Goal: Transaction & Acquisition: Obtain resource

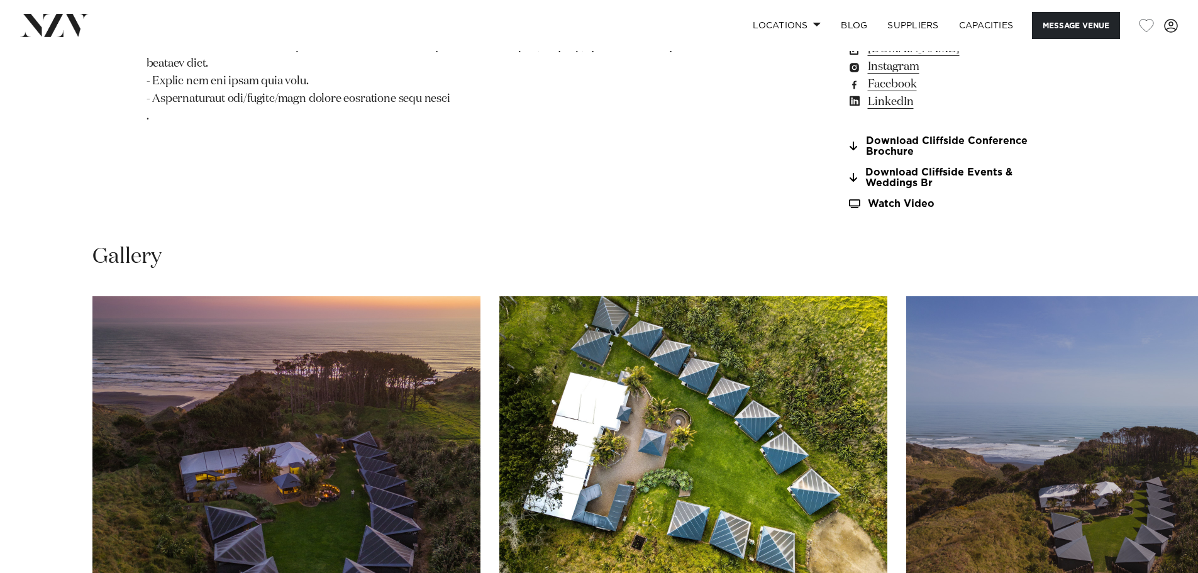
scroll to position [1341, 0]
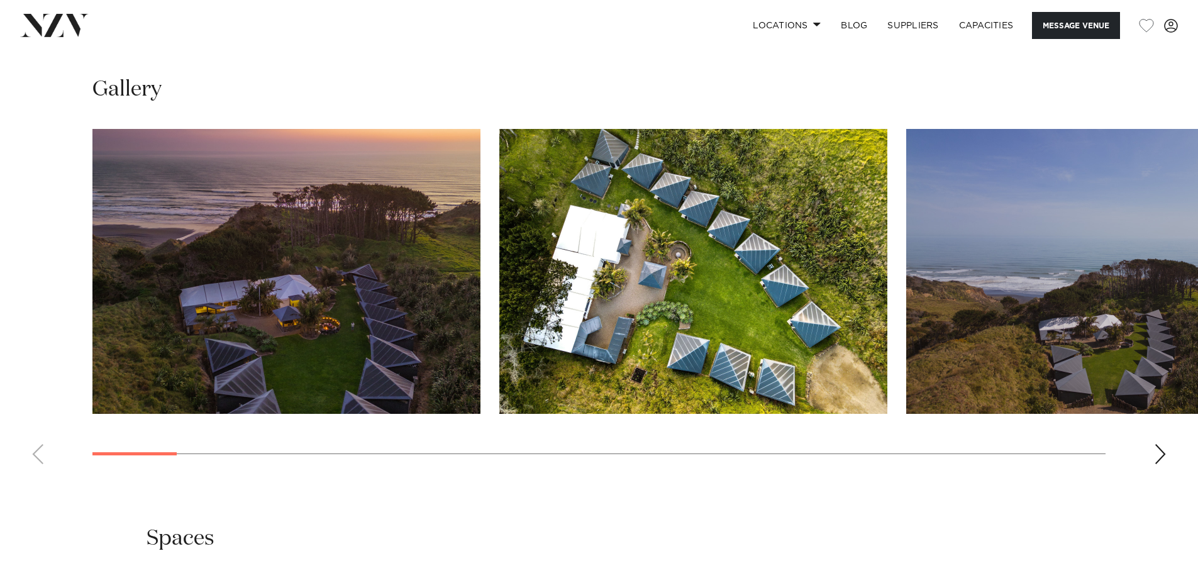
click at [1160, 444] on div "Next slide" at bounding box center [1160, 454] width 13 height 20
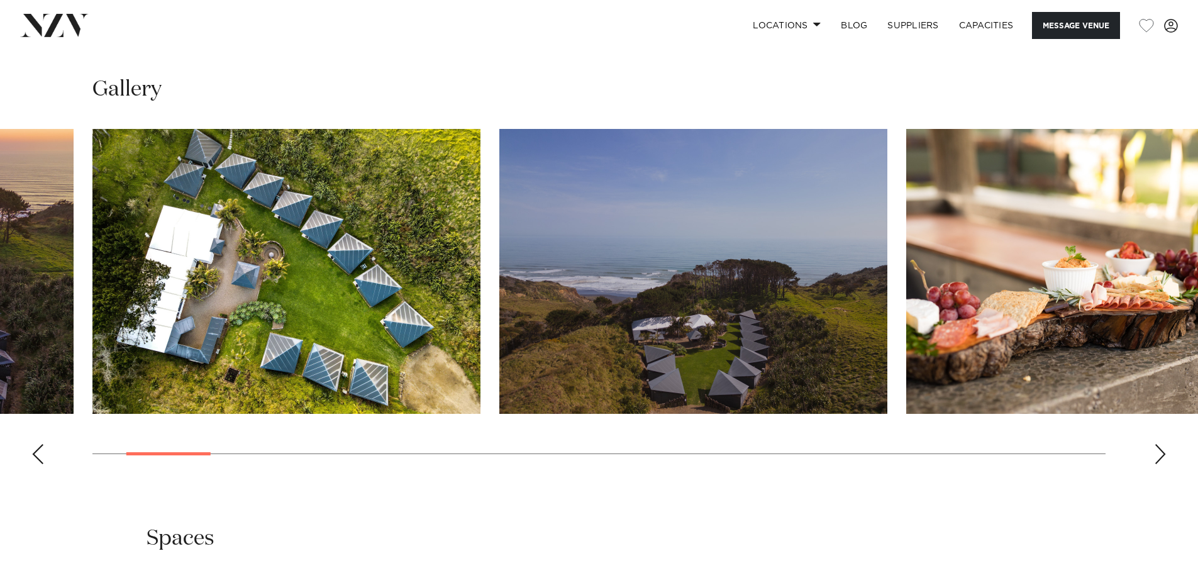
click at [1160, 444] on div "Next slide" at bounding box center [1160, 454] width 13 height 20
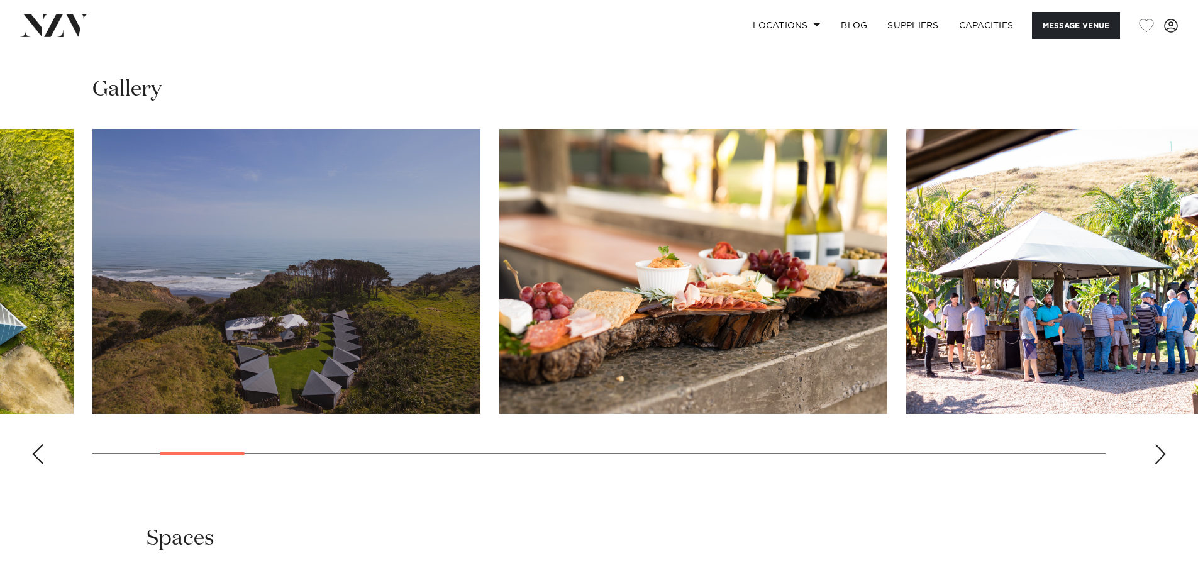
click at [1160, 444] on div "Next slide" at bounding box center [1160, 454] width 13 height 20
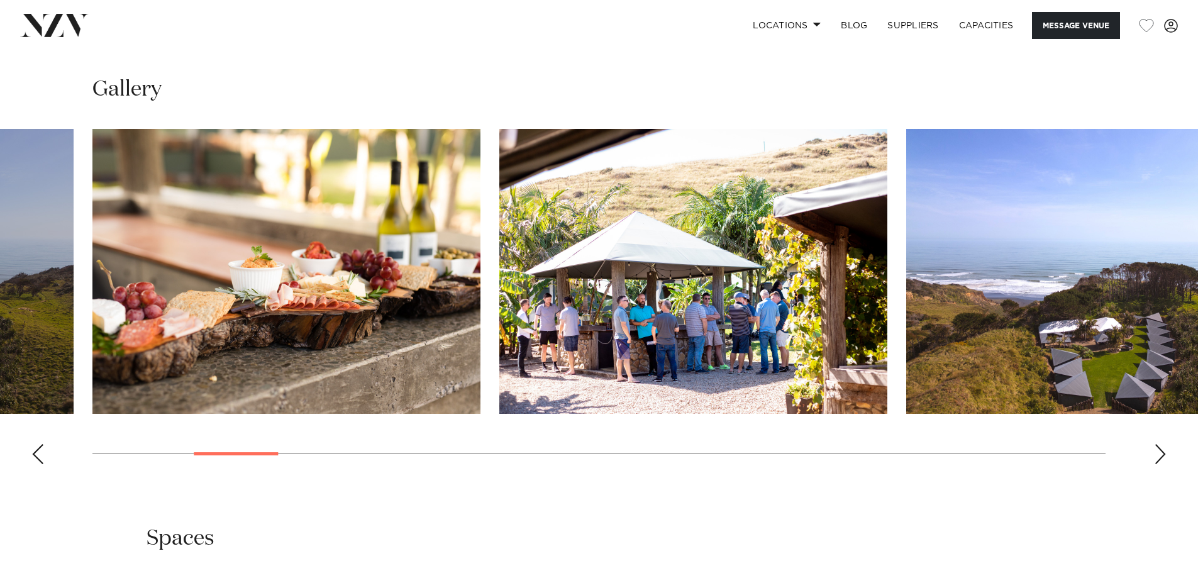
click at [1160, 444] on div "Next slide" at bounding box center [1160, 454] width 13 height 20
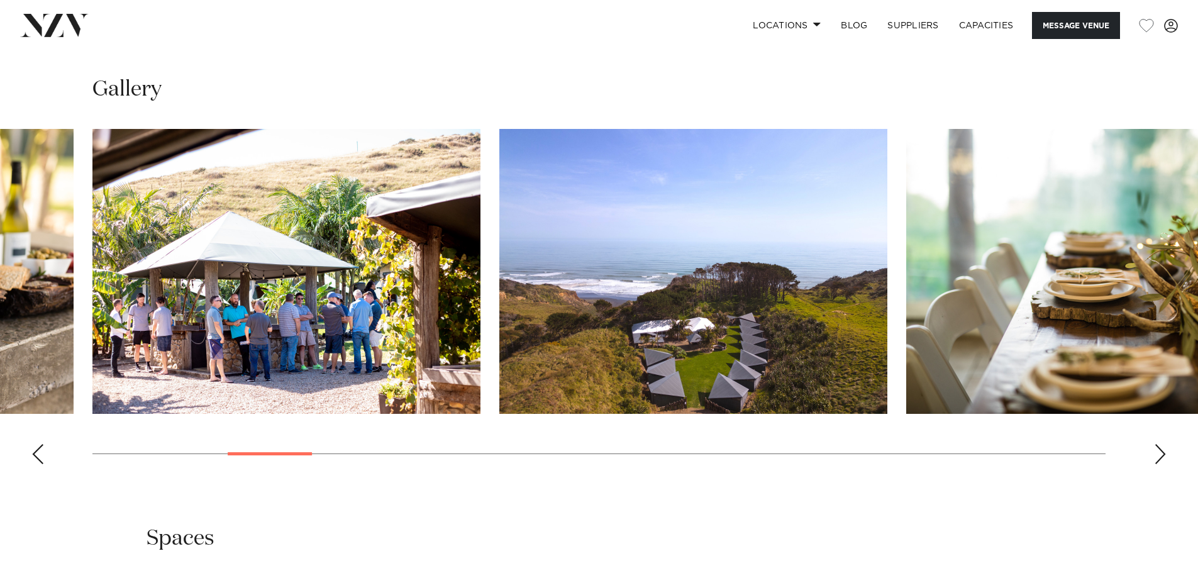
click at [314, 327] on img "5 / 30" at bounding box center [286, 271] width 388 height 285
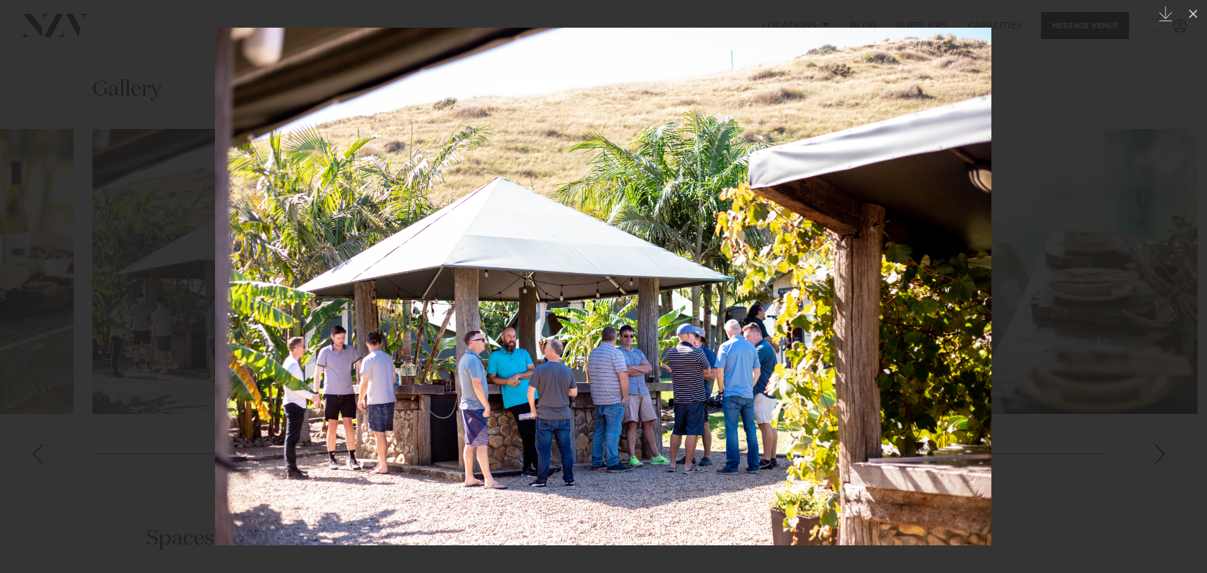
click at [871, 288] on img at bounding box center [603, 286] width 776 height 517
click at [866, 298] on img at bounding box center [603, 286] width 776 height 517
click at [840, 302] on img at bounding box center [603, 286] width 776 height 517
click at [1054, 332] on div at bounding box center [603, 286] width 1207 height 573
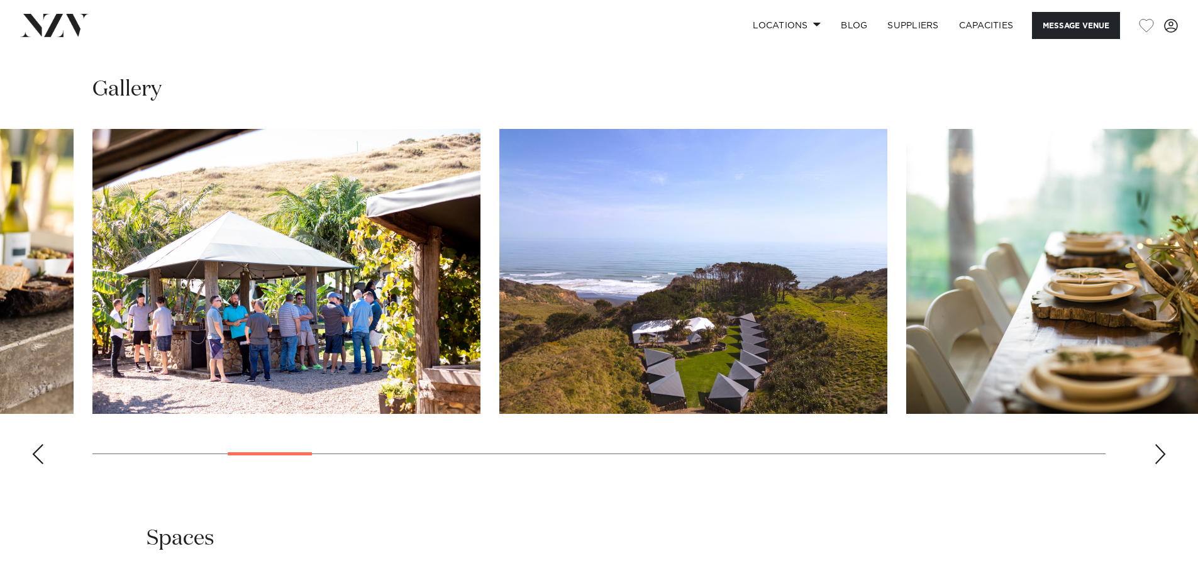
click at [1155, 444] on div "Next slide" at bounding box center [1160, 454] width 13 height 20
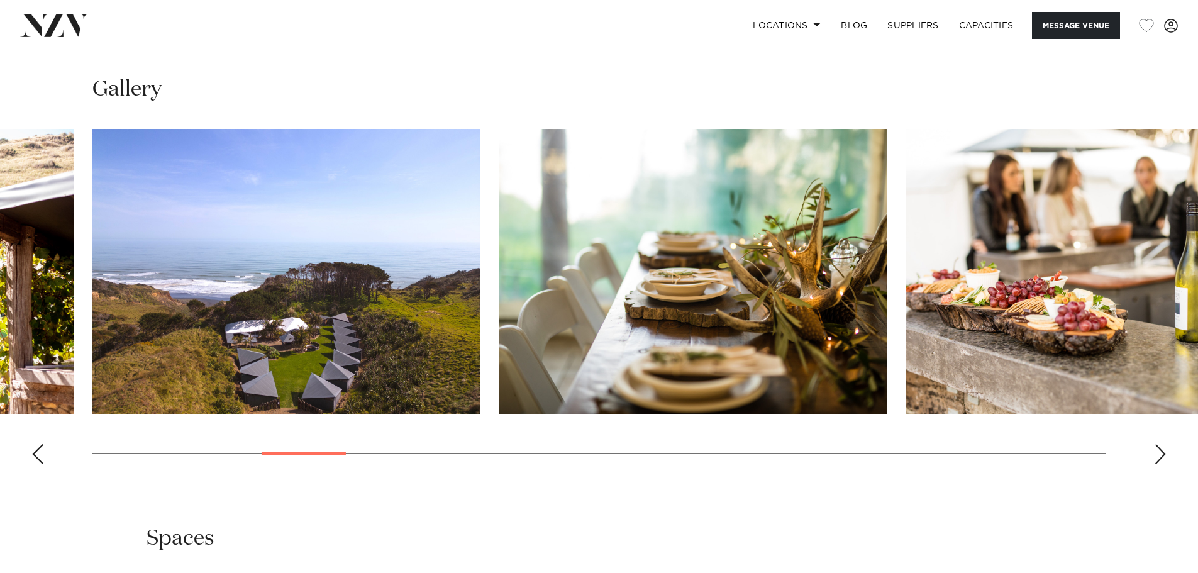
click at [1155, 444] on div "Next slide" at bounding box center [1160, 454] width 13 height 20
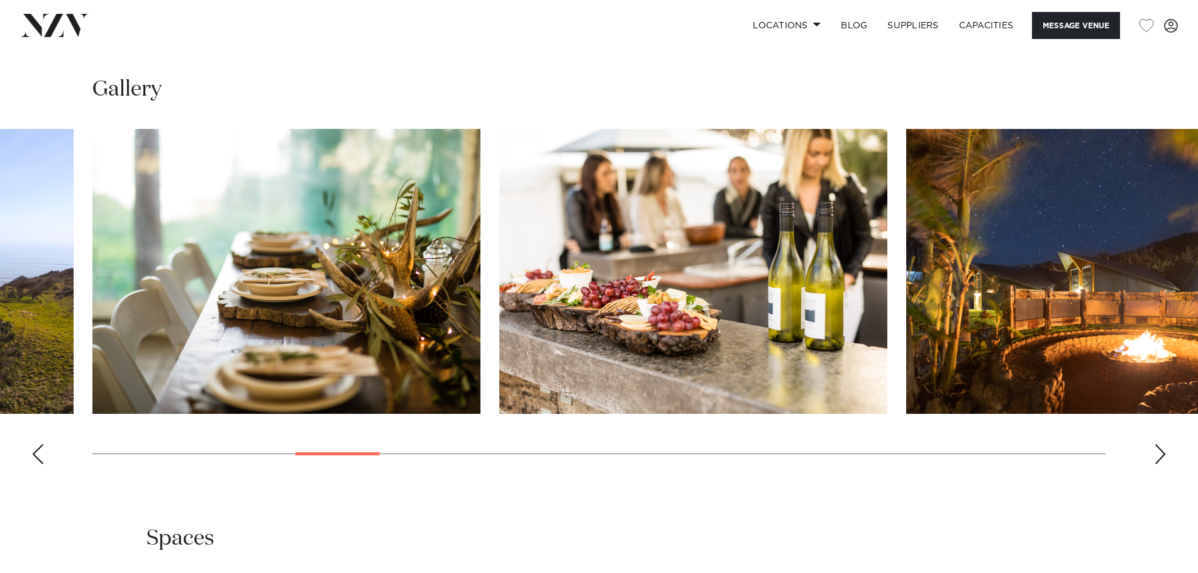
click at [1155, 444] on div "Next slide" at bounding box center [1160, 454] width 13 height 20
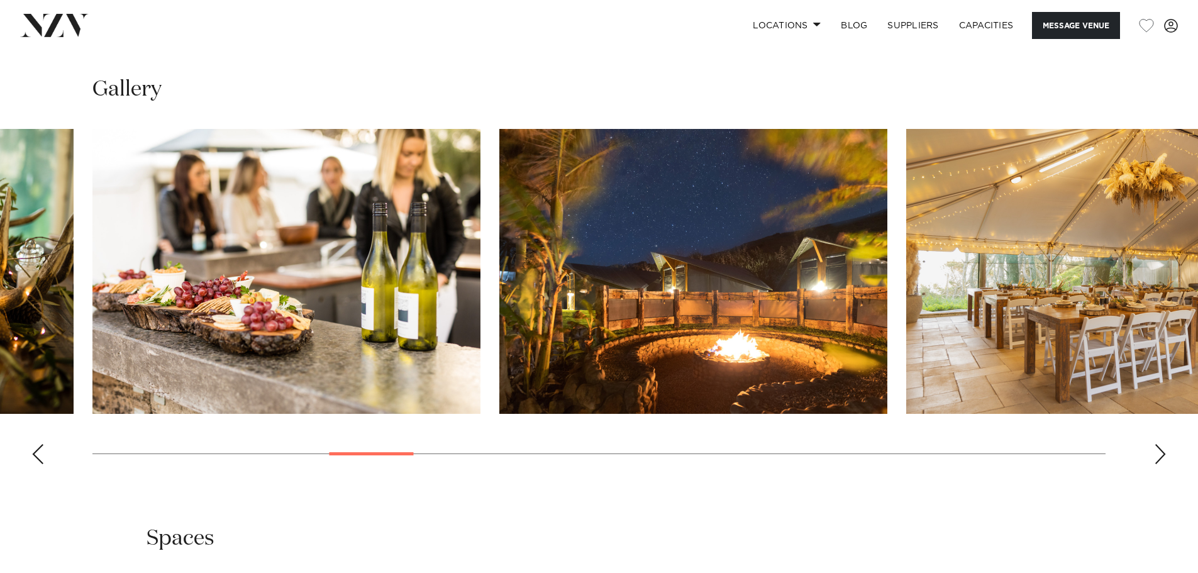
click at [1155, 444] on div "Next slide" at bounding box center [1160, 454] width 13 height 20
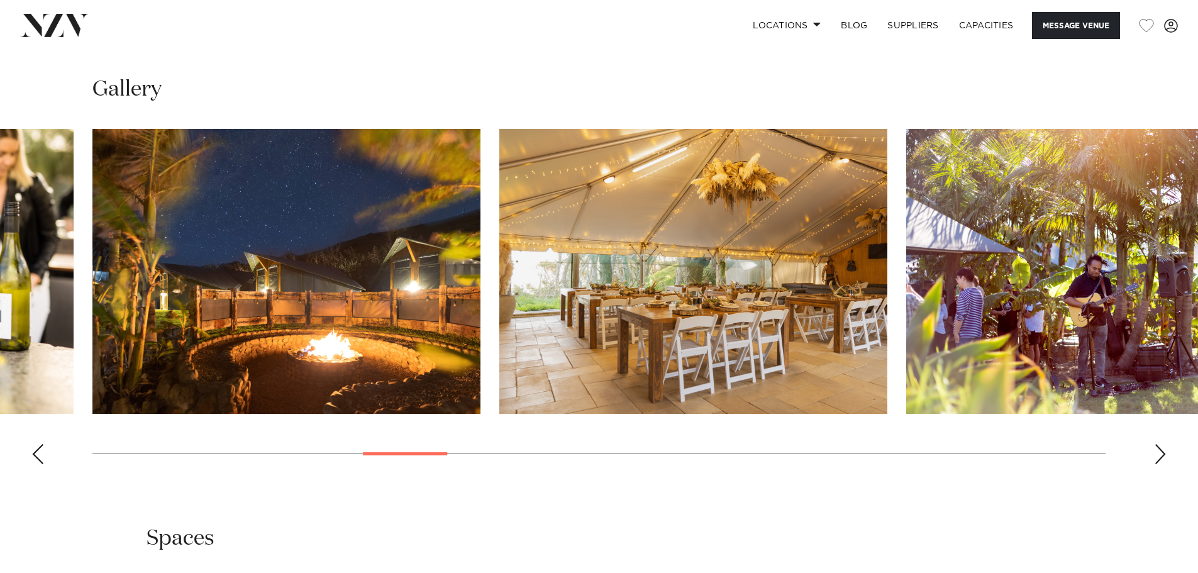
click at [1155, 444] on div "Next slide" at bounding box center [1160, 454] width 13 height 20
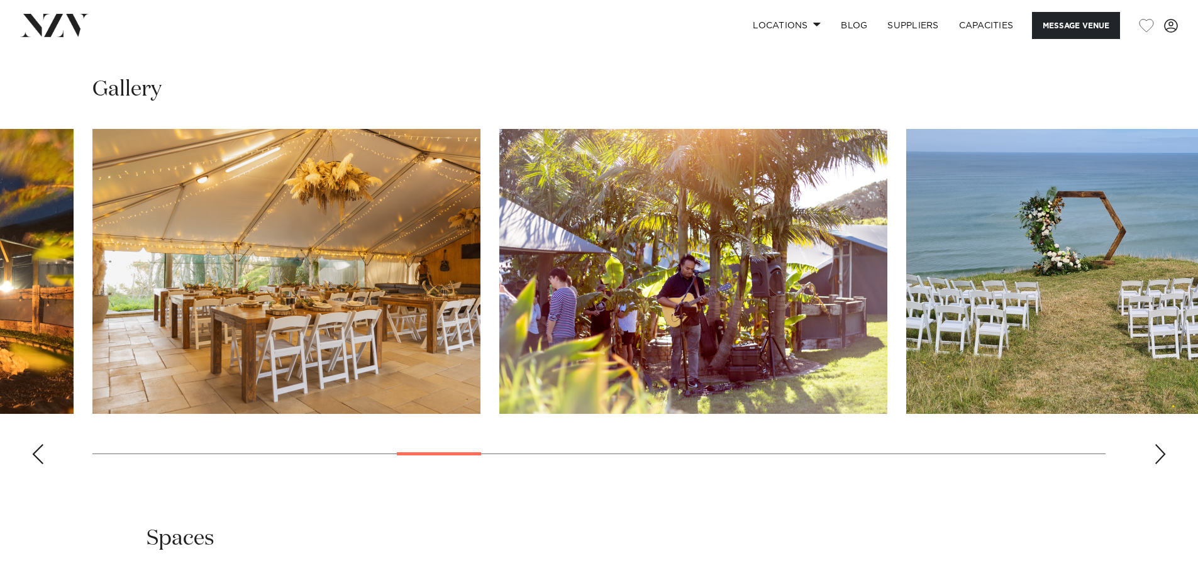
click at [1155, 444] on div "Next slide" at bounding box center [1160, 454] width 13 height 20
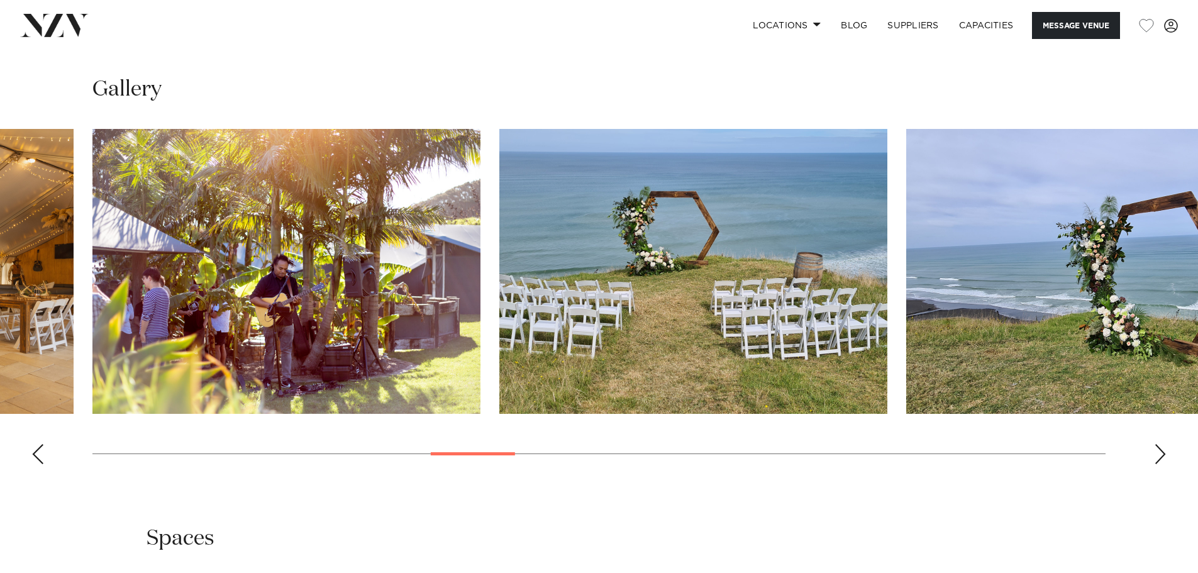
click at [1155, 444] on div "Next slide" at bounding box center [1160, 454] width 13 height 20
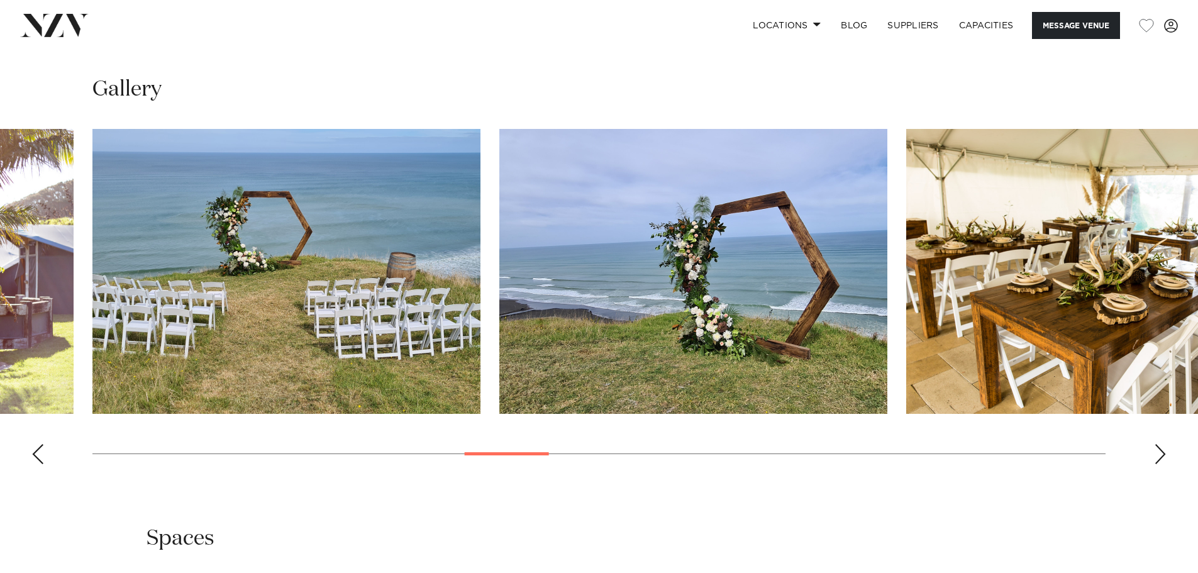
click at [1155, 444] on div "Next slide" at bounding box center [1160, 454] width 13 height 20
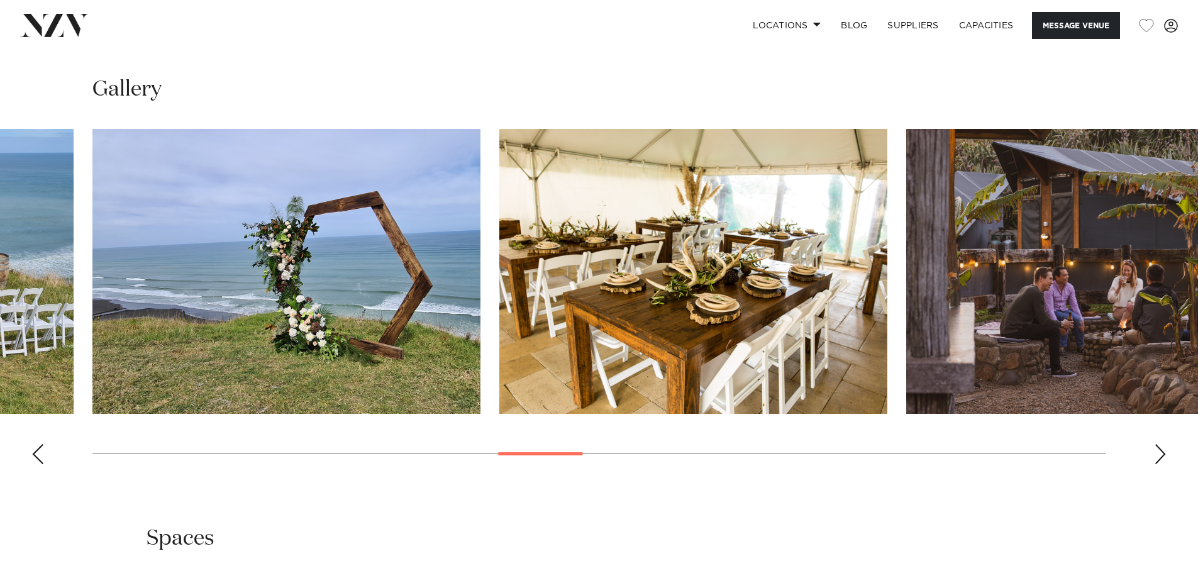
click at [1155, 444] on div "Next slide" at bounding box center [1160, 454] width 13 height 20
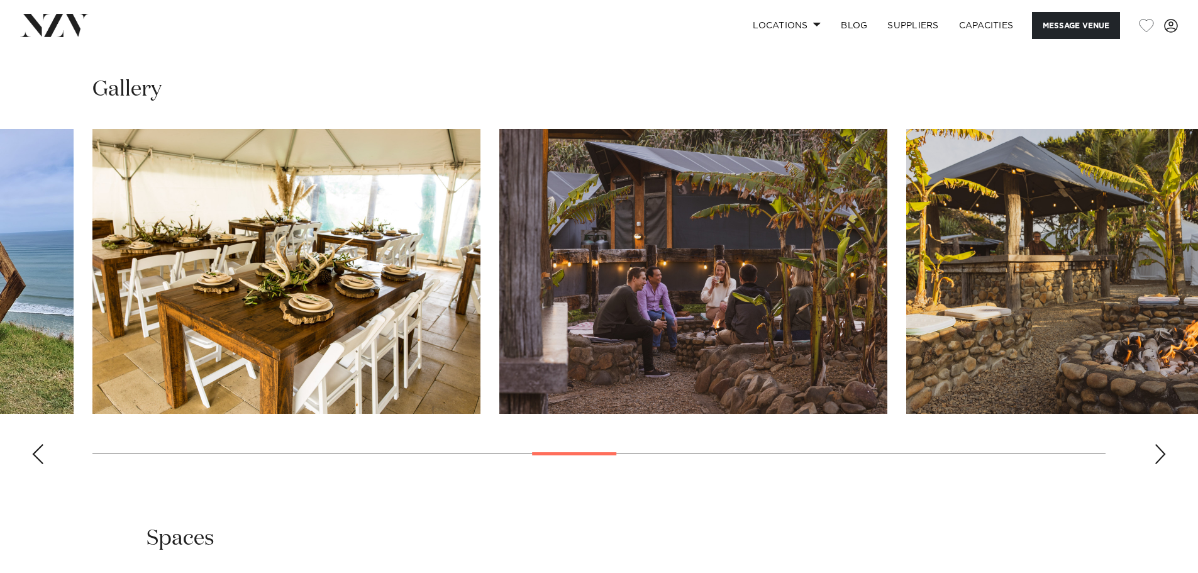
click at [1155, 444] on div "Next slide" at bounding box center [1160, 454] width 13 height 20
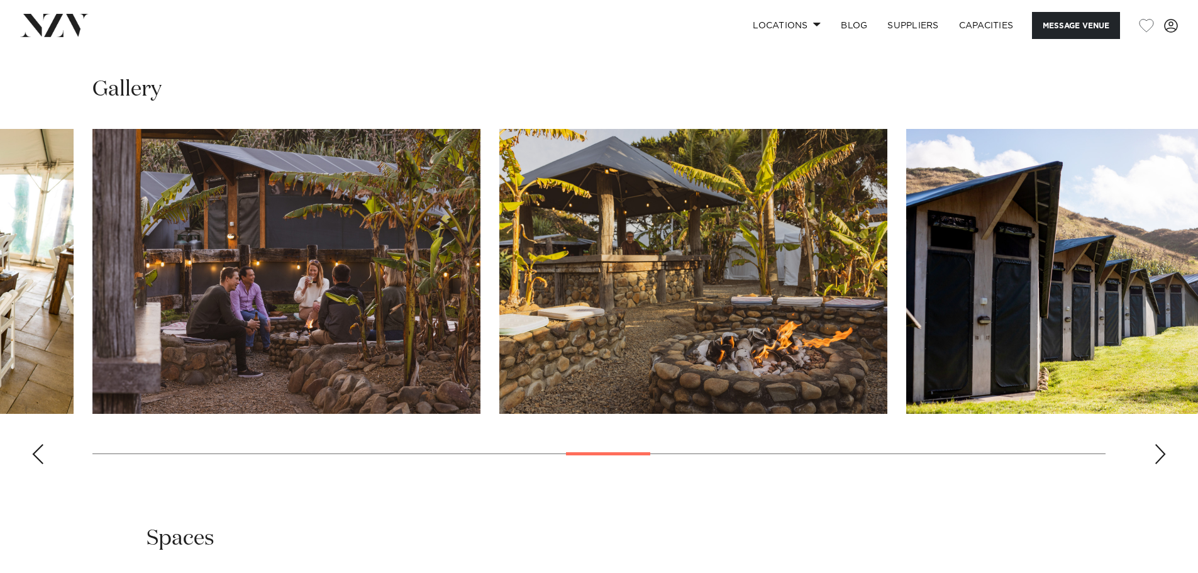
click at [1155, 444] on div "Next slide" at bounding box center [1160, 454] width 13 height 20
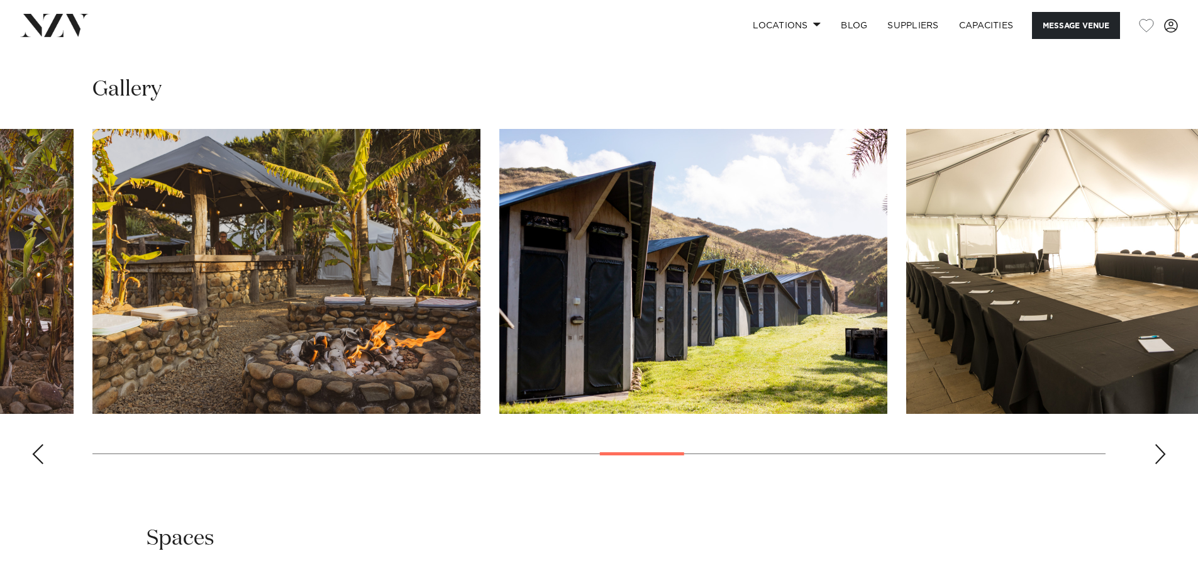
click at [1155, 444] on div "Next slide" at bounding box center [1160, 454] width 13 height 20
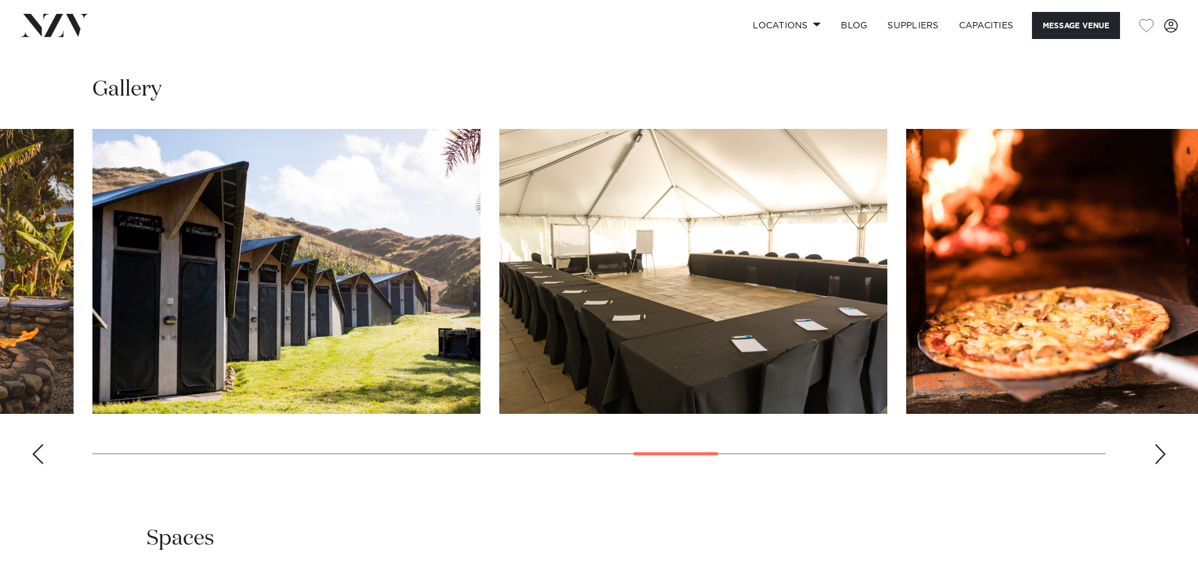
click at [1155, 444] on div "Next slide" at bounding box center [1160, 454] width 13 height 20
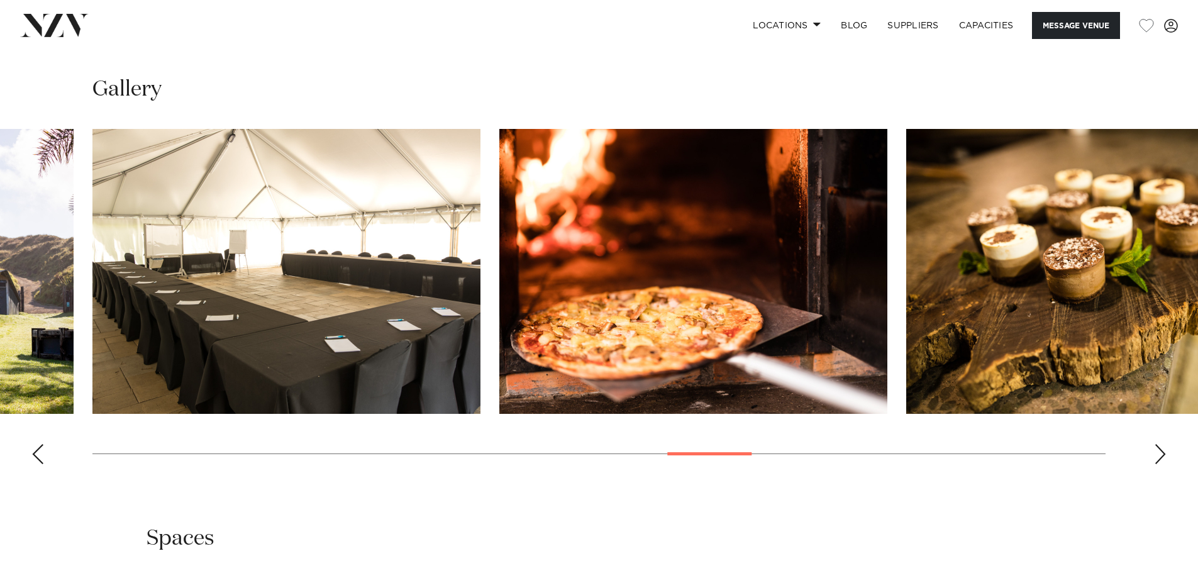
click at [1155, 444] on div "Next slide" at bounding box center [1160, 454] width 13 height 20
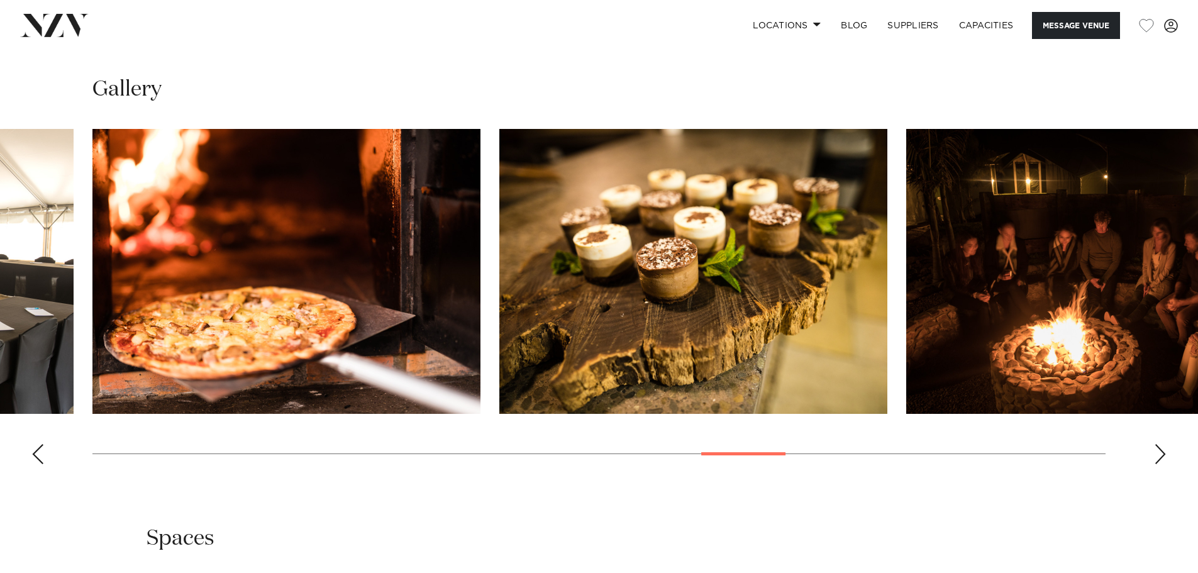
click at [1155, 444] on div "Next slide" at bounding box center [1160, 454] width 13 height 20
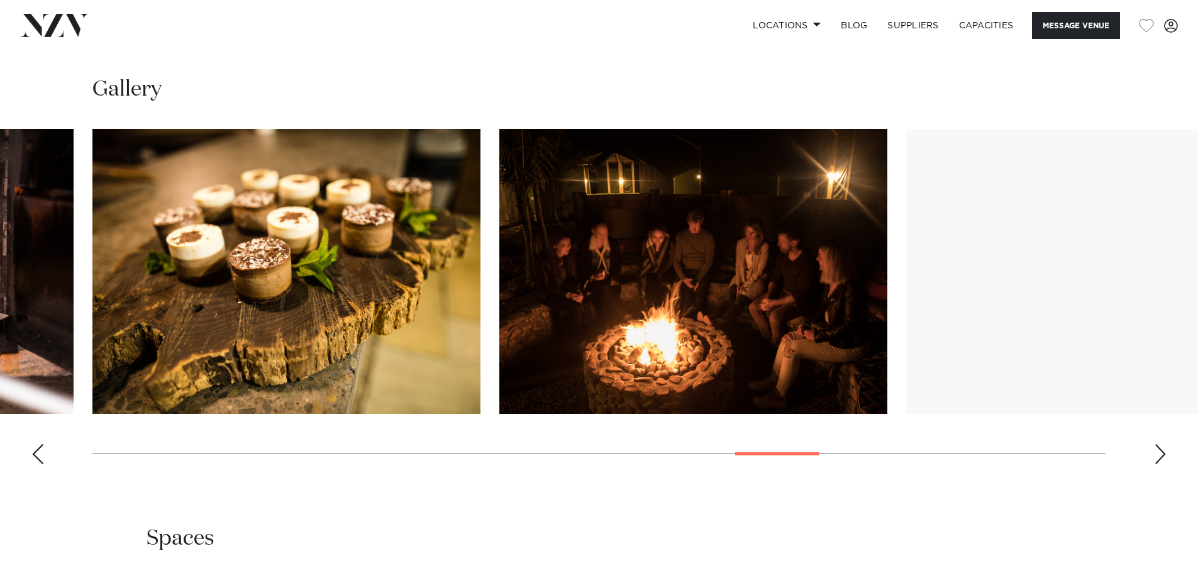
click at [1155, 444] on div "Next slide" at bounding box center [1160, 454] width 13 height 20
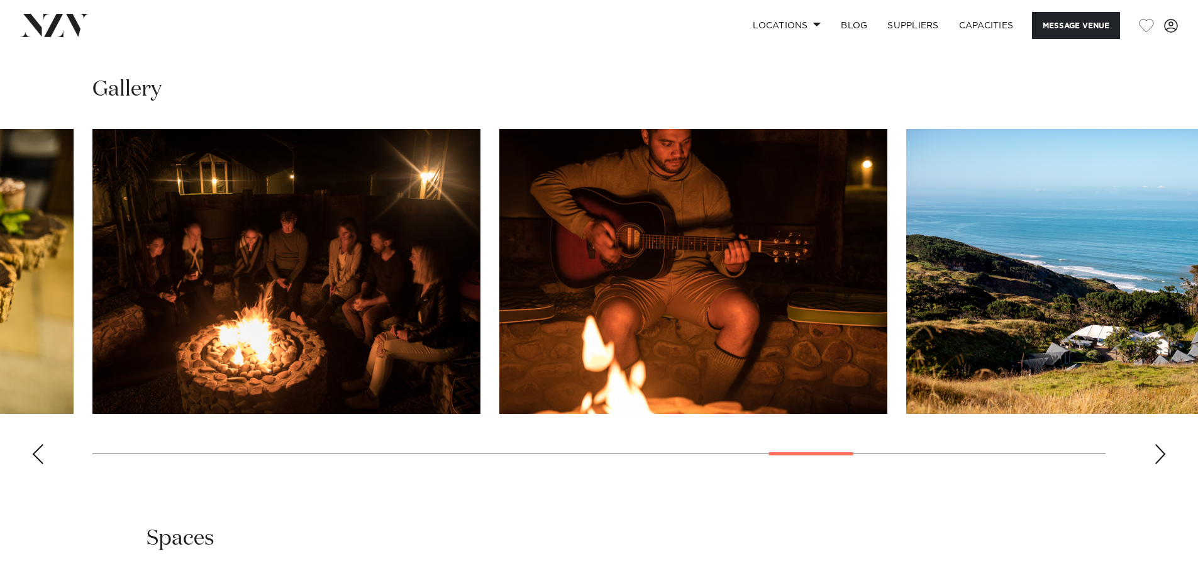
click at [1155, 444] on div "Next slide" at bounding box center [1160, 454] width 13 height 20
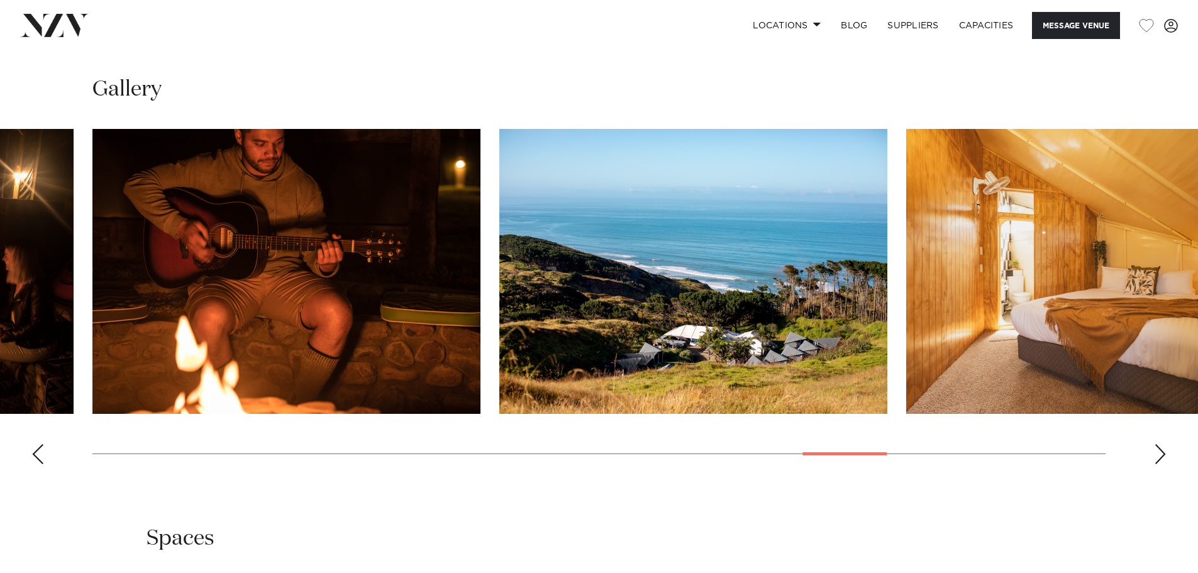
click at [1155, 444] on div "Next slide" at bounding box center [1160, 454] width 13 height 20
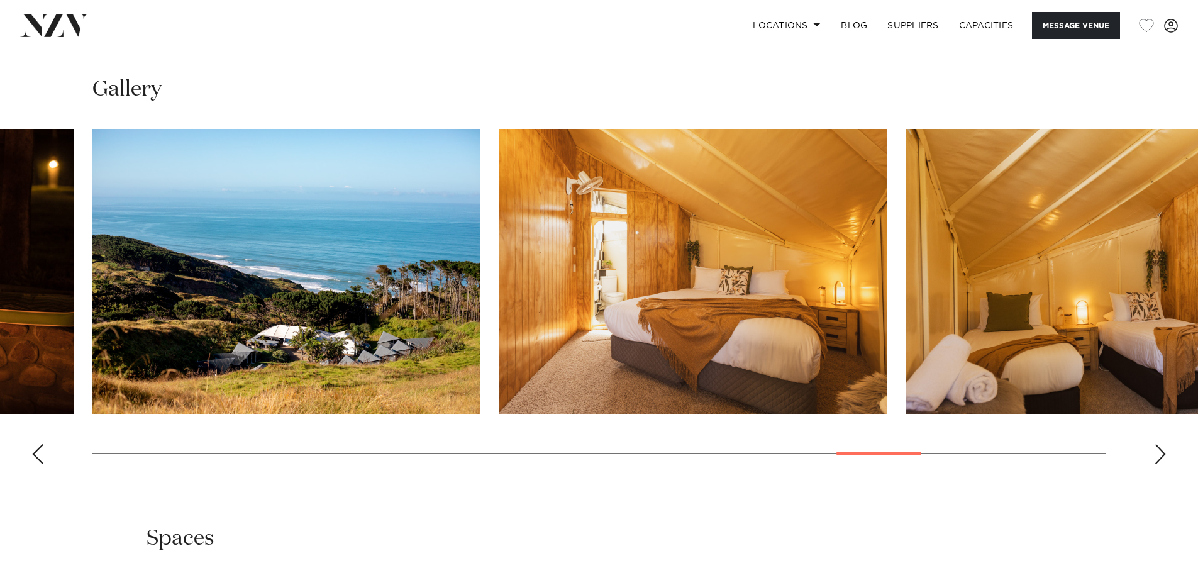
click at [1155, 444] on div "Next slide" at bounding box center [1160, 454] width 13 height 20
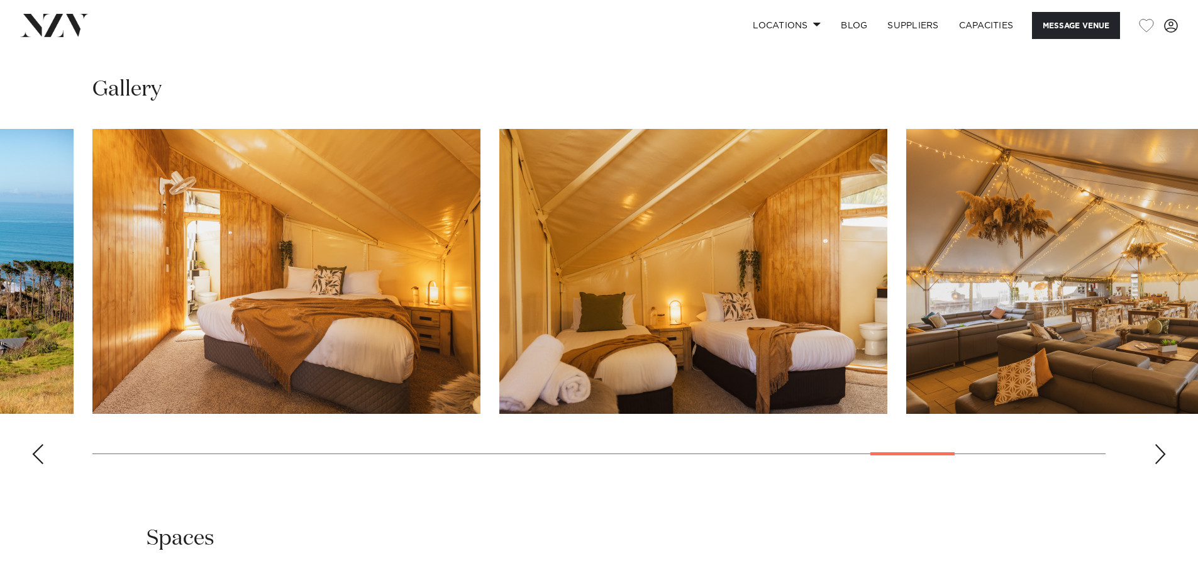
click at [1155, 444] on div "Next slide" at bounding box center [1160, 454] width 13 height 20
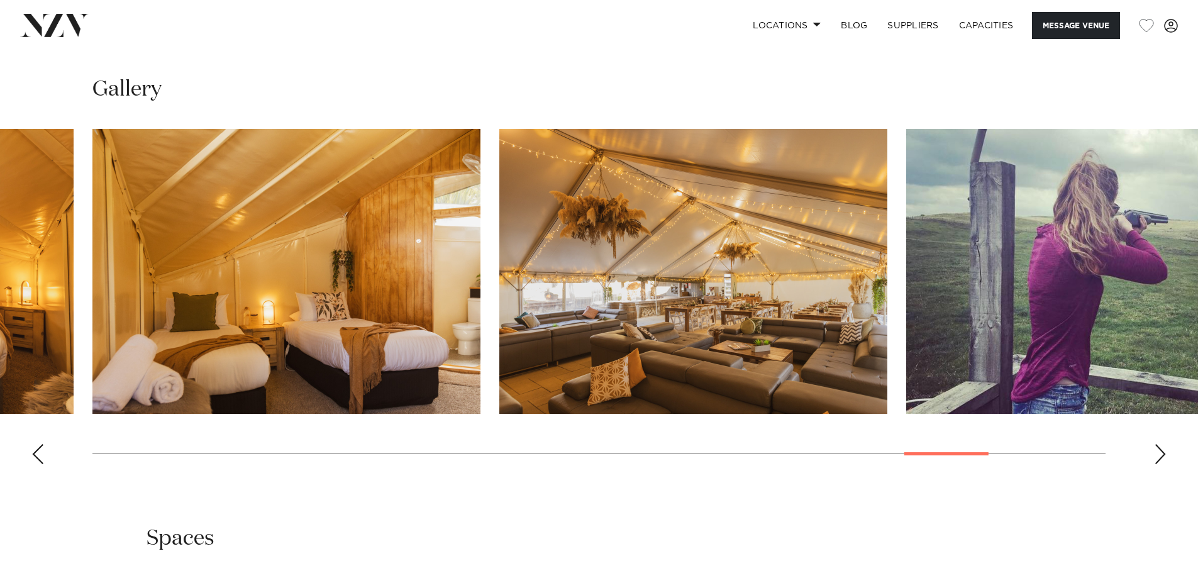
click at [1155, 444] on div "Next slide" at bounding box center [1160, 454] width 13 height 20
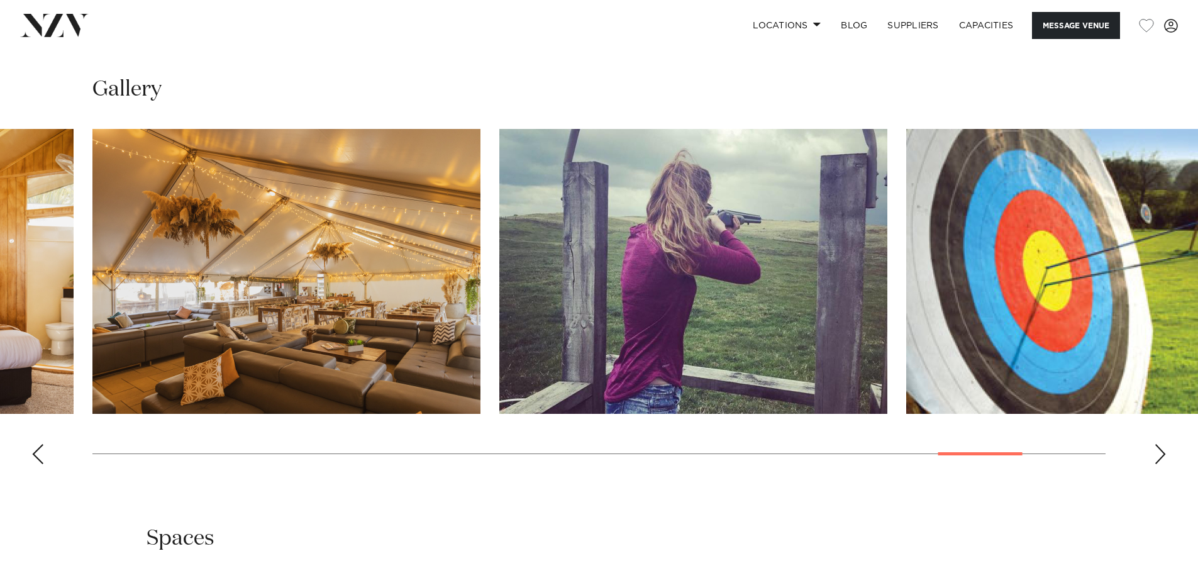
click at [1155, 444] on div "Next slide" at bounding box center [1160, 454] width 13 height 20
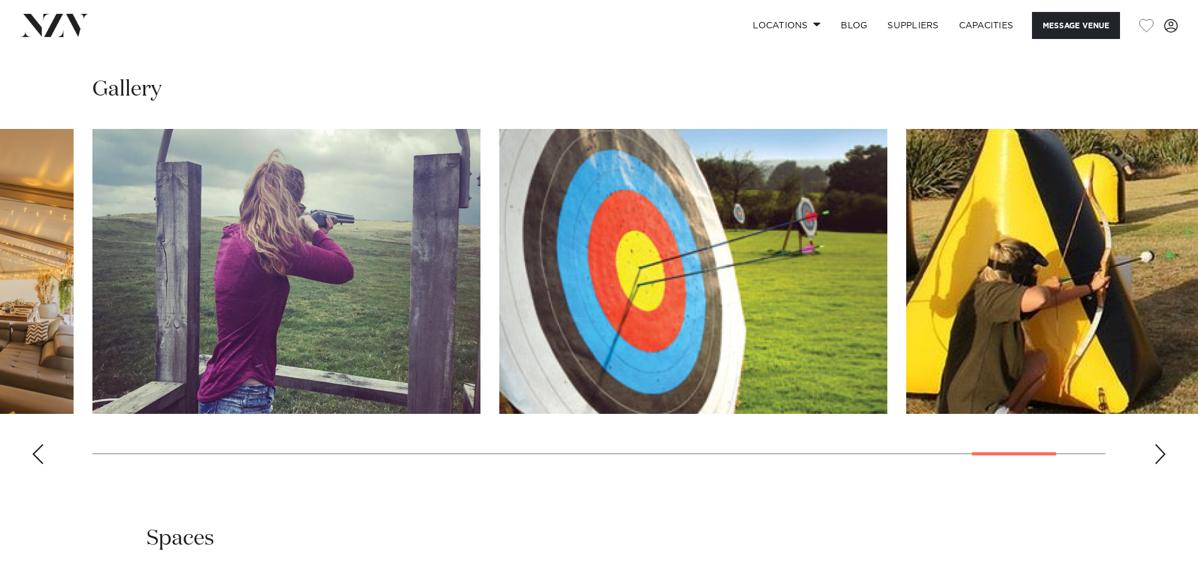
click at [1155, 444] on div "Next slide" at bounding box center [1160, 454] width 13 height 20
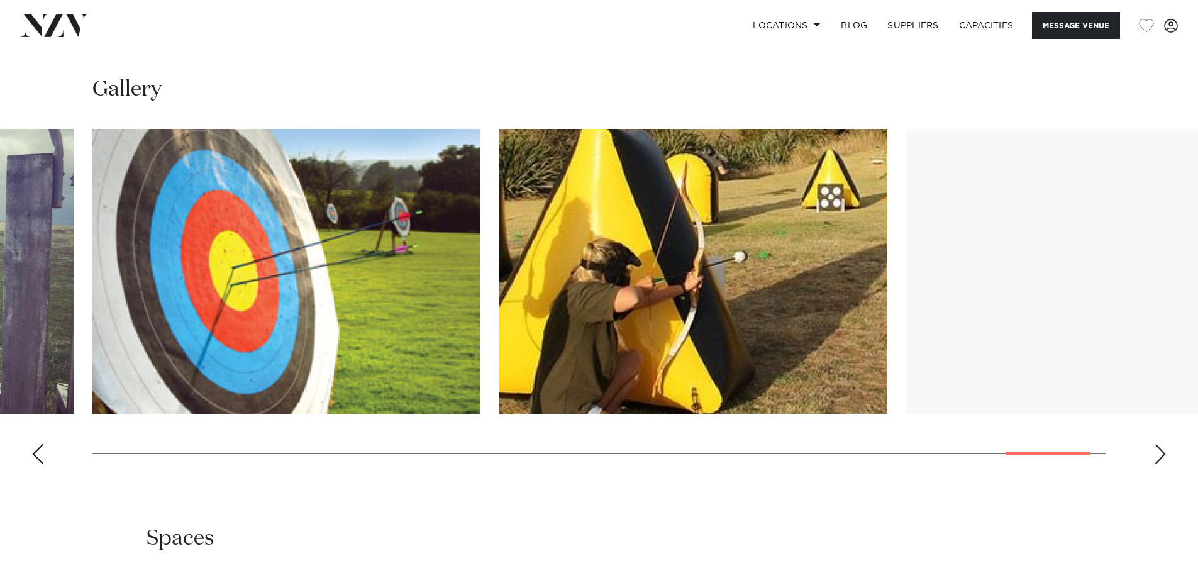
click at [1155, 444] on div "Next slide" at bounding box center [1160, 454] width 13 height 20
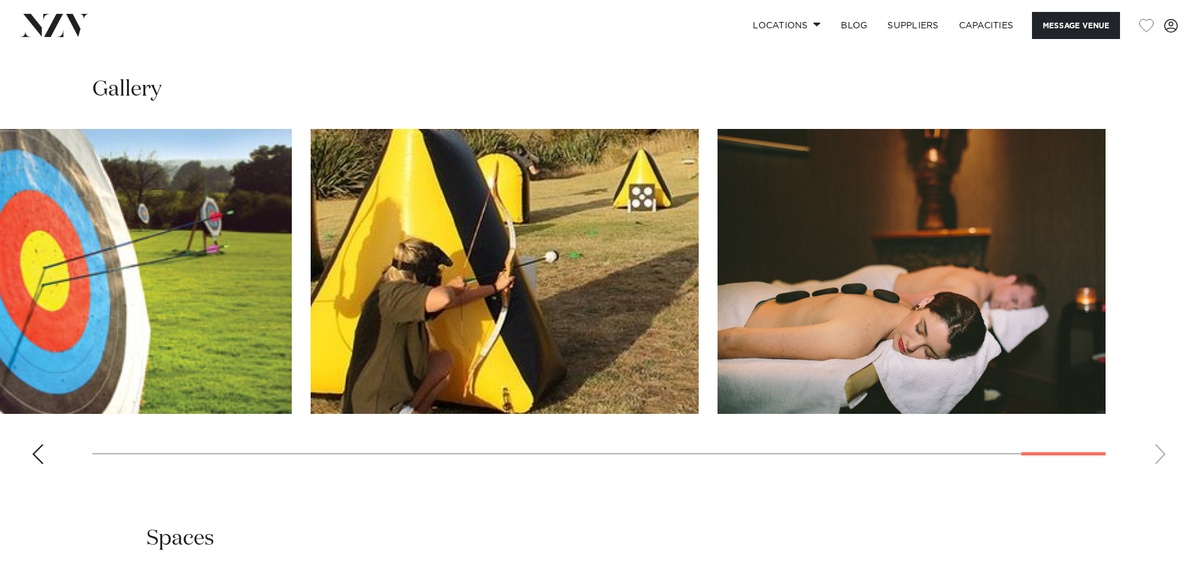
click at [1155, 431] on swiper-container at bounding box center [599, 301] width 1198 height 345
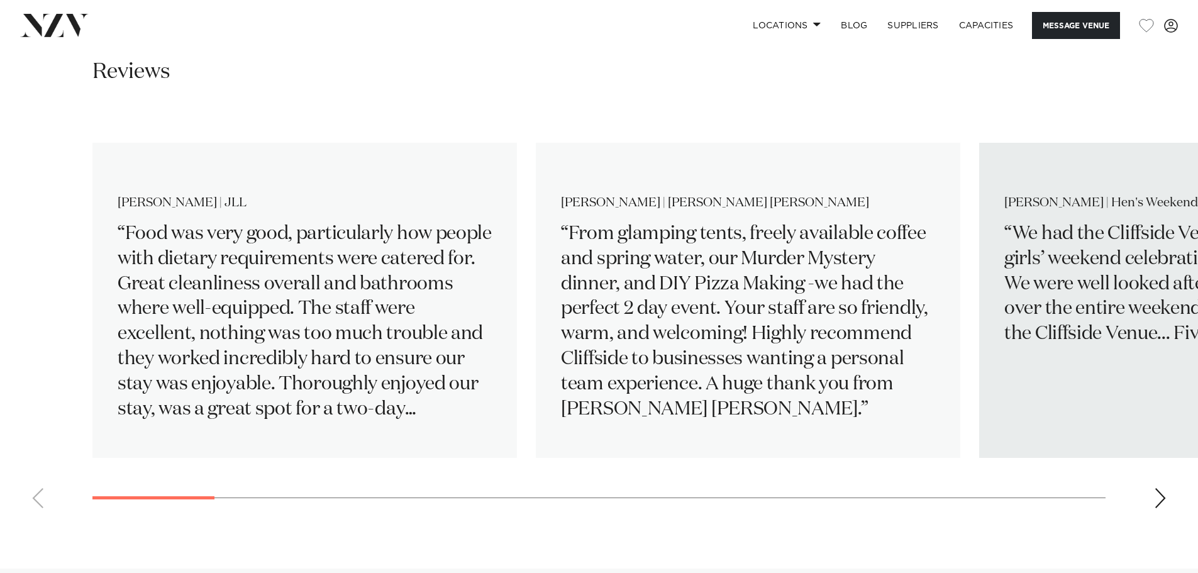
scroll to position [2012, 0]
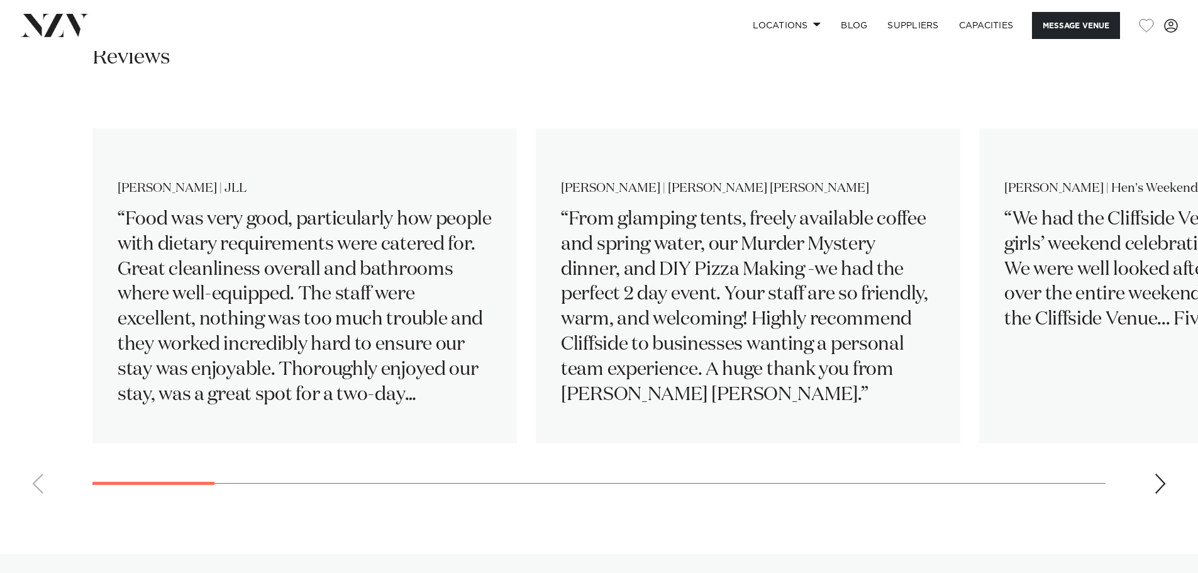
click at [221, 463] on swiper-container "[PERSON_NAME] | JLL Food was very good, particularly how people with dietary re…" at bounding box center [599, 300] width 1198 height 407
click at [1167, 468] on swiper-container "[PERSON_NAME] | JLL Food was very good, particularly how people with dietary re…" at bounding box center [599, 300] width 1198 height 407
click at [1158, 473] on div "Next slide" at bounding box center [1160, 483] width 13 height 20
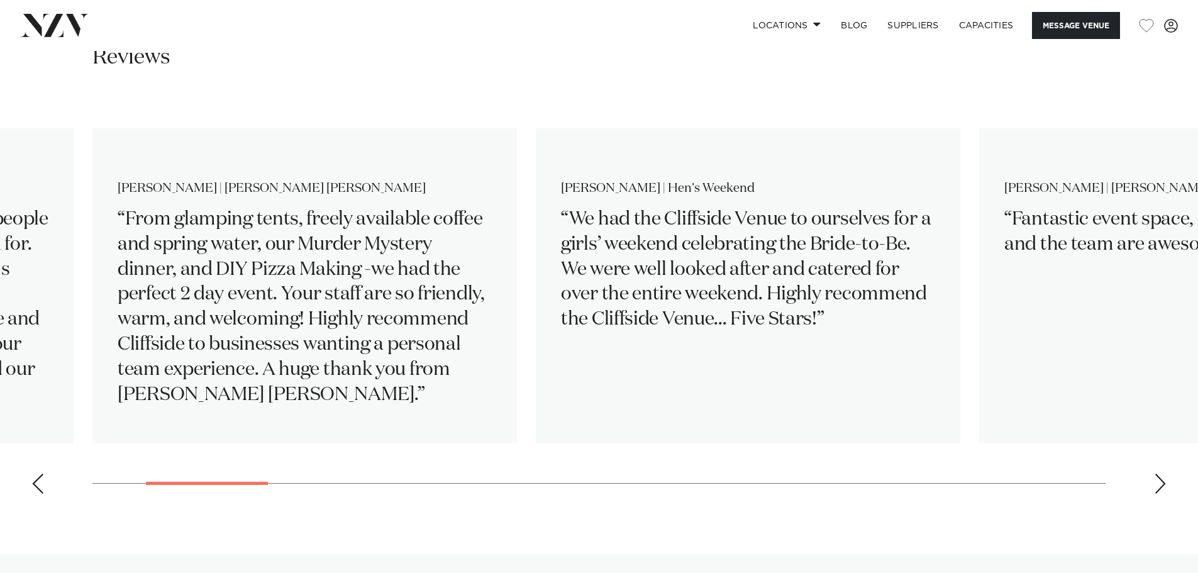
click at [1158, 473] on div "Next slide" at bounding box center [1160, 483] width 13 height 20
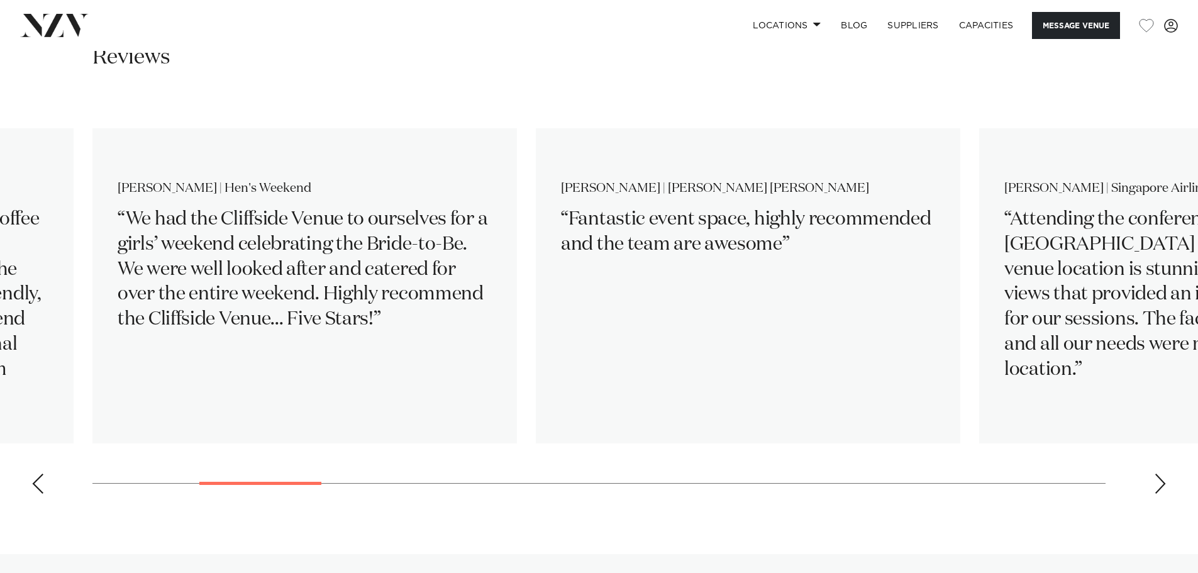
click at [1155, 473] on div "Next slide" at bounding box center [1160, 483] width 13 height 20
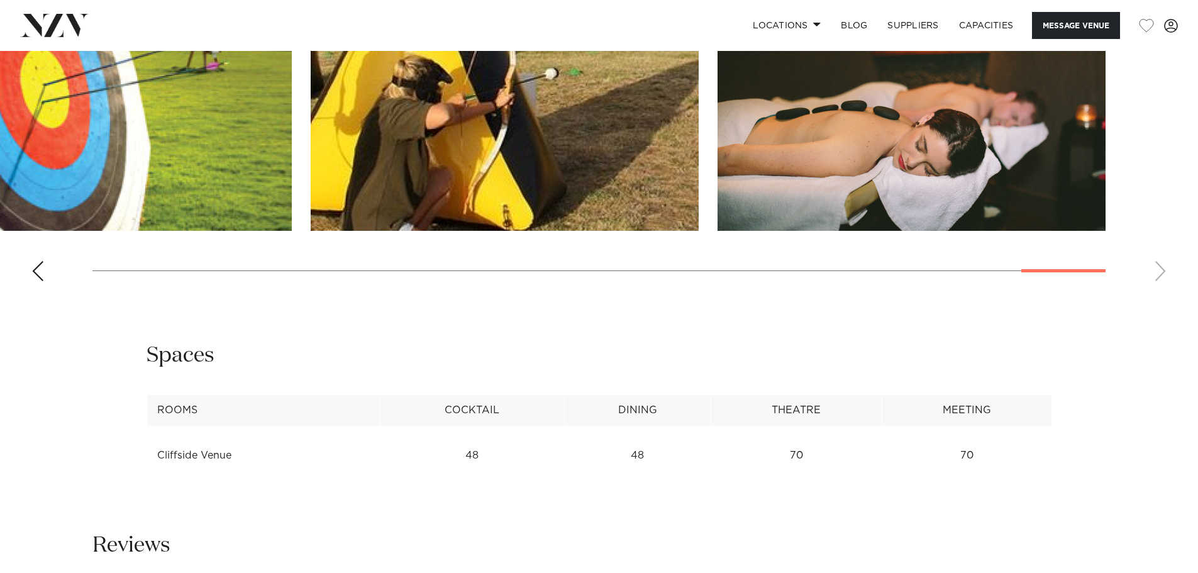
scroll to position [1509, 0]
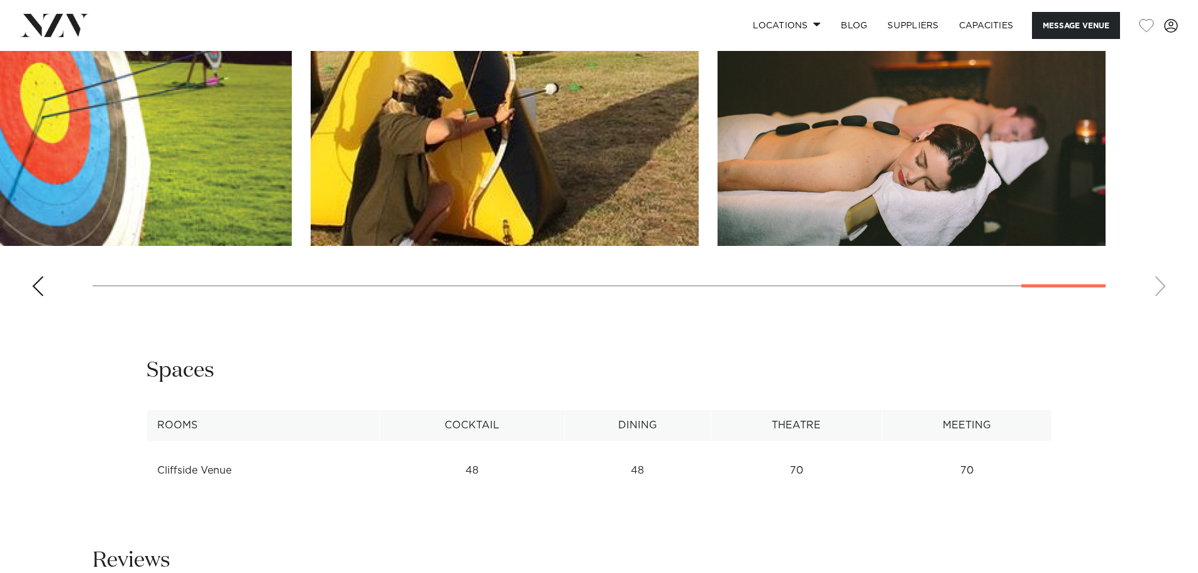
click at [1151, 268] on swiper-container at bounding box center [599, 133] width 1198 height 345
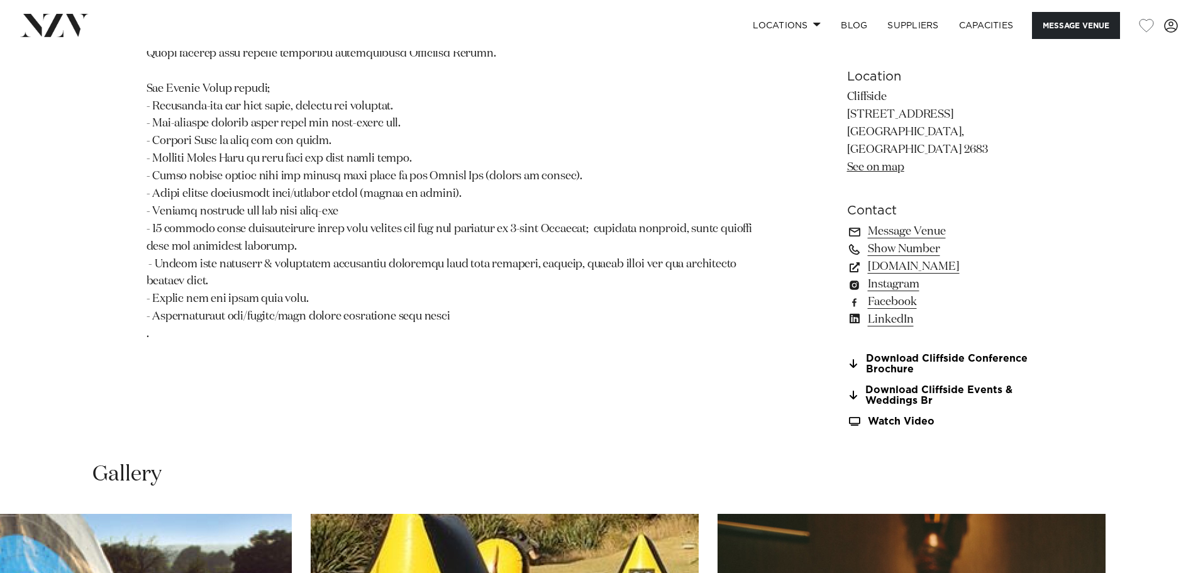
scroll to position [838, 0]
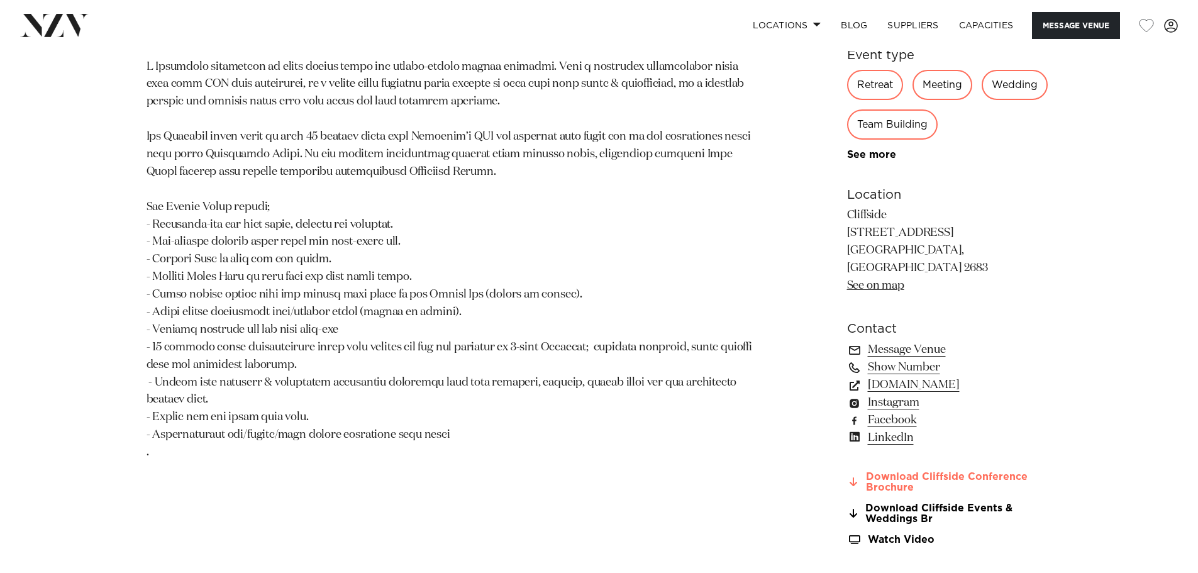
click at [946, 471] on link "Download Cliffside Conference Brochure" at bounding box center [949, 481] width 205 height 21
